Goal: Find specific page/section: Find specific page/section

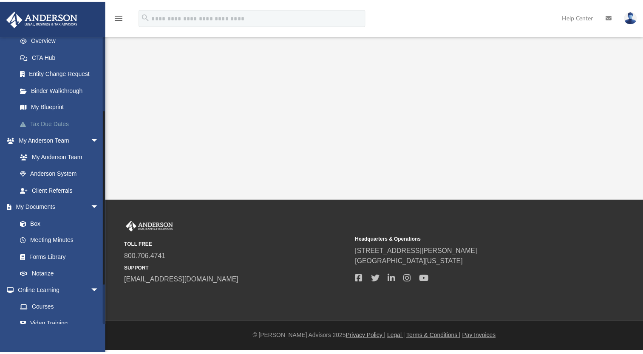
scroll to position [124, 0]
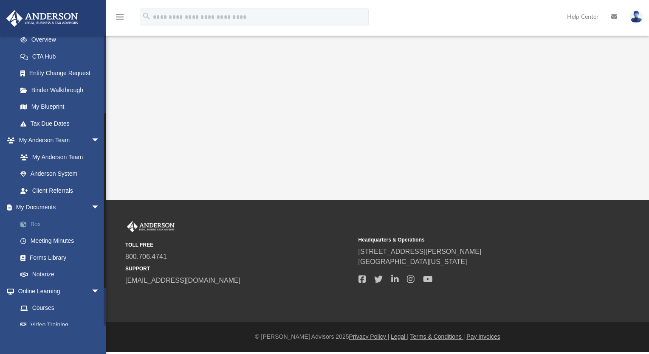
click at [65, 226] on link "Box" at bounding box center [62, 224] width 101 height 17
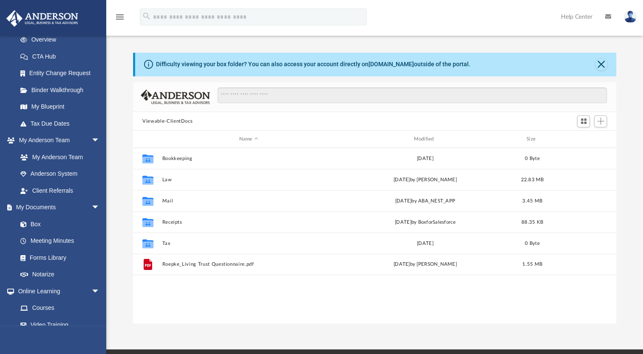
scroll to position [186, 476]
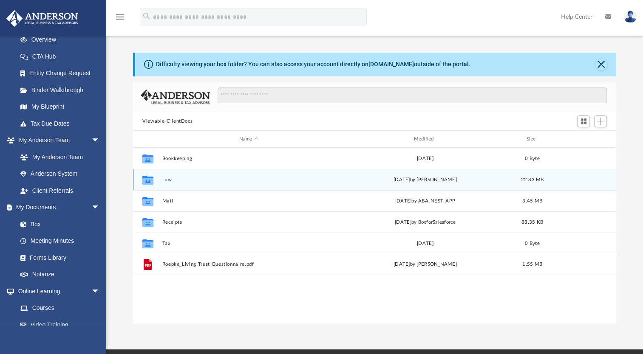
click at [164, 181] on button "Law" at bounding box center [248, 180] width 173 height 6
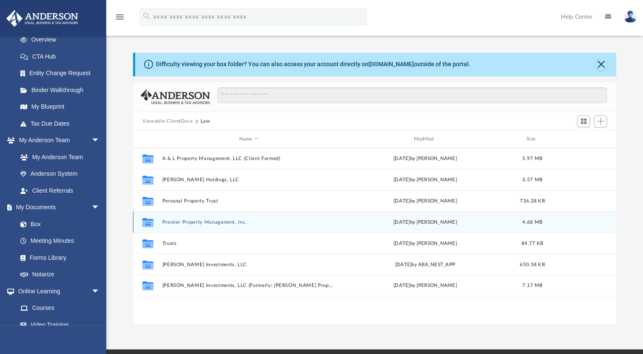
click at [183, 225] on div "Collaborated Folder Premier Property Management, Inc. Tue Aug 5 2025 by Nikki L…" at bounding box center [374, 222] width 483 height 21
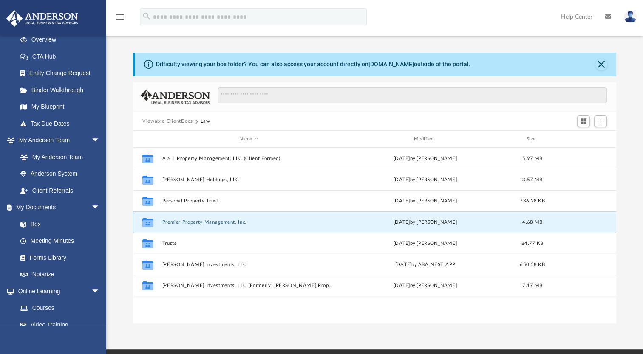
click at [186, 223] on button "Premier Property Management, Inc." at bounding box center [248, 223] width 173 height 6
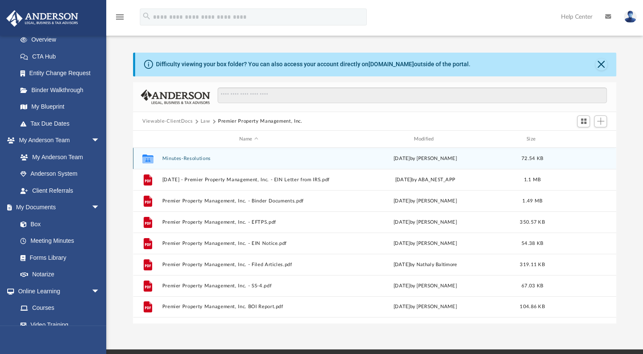
click at [181, 155] on div "Collaborated Folder Minutes-Resolutions Tue Aug 5 2025 by Nikki Llagas 72.54 KB" at bounding box center [374, 158] width 483 height 21
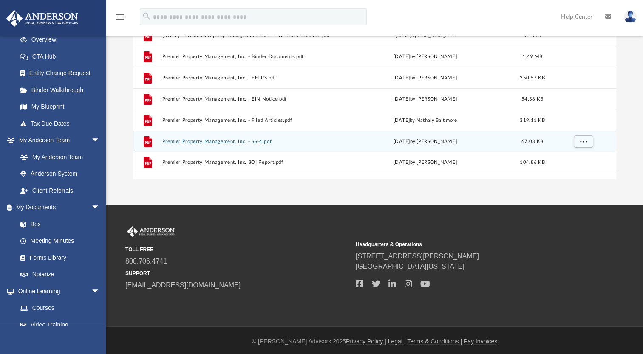
scroll to position [25, 0]
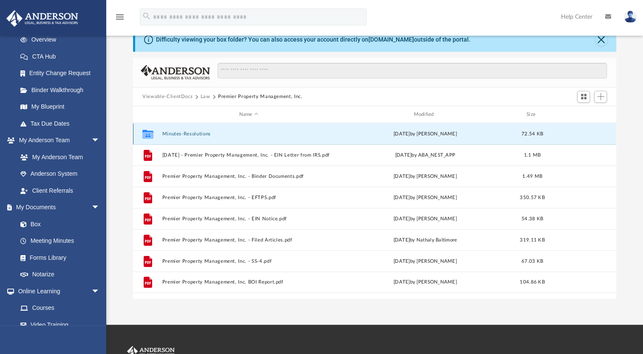
click at [177, 133] on button "Minutes-Resolutions" at bounding box center [248, 134] width 173 height 6
